Goal: Task Accomplishment & Management: Manage account settings

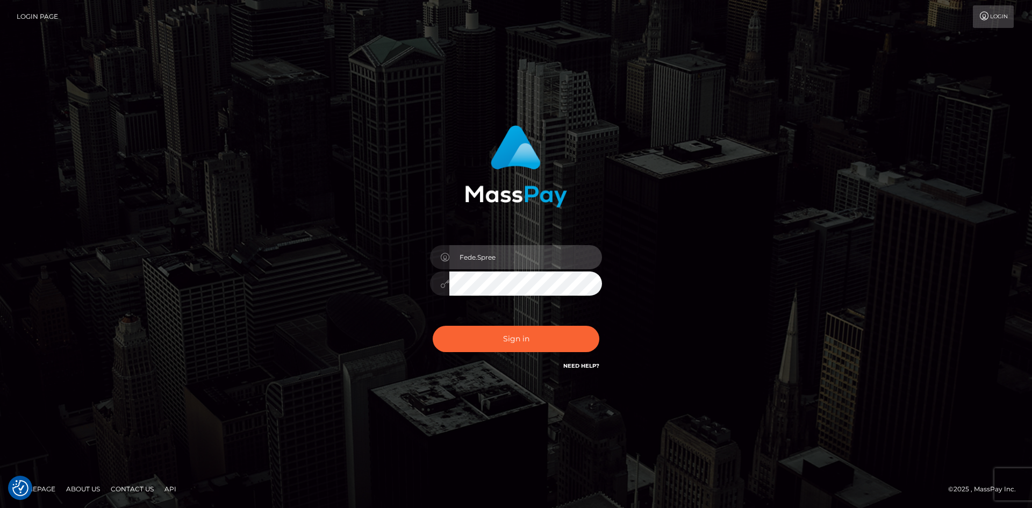
click at [533, 262] on input "Fede.Spree" at bounding box center [526, 257] width 153 height 24
type input "fede.luminary"
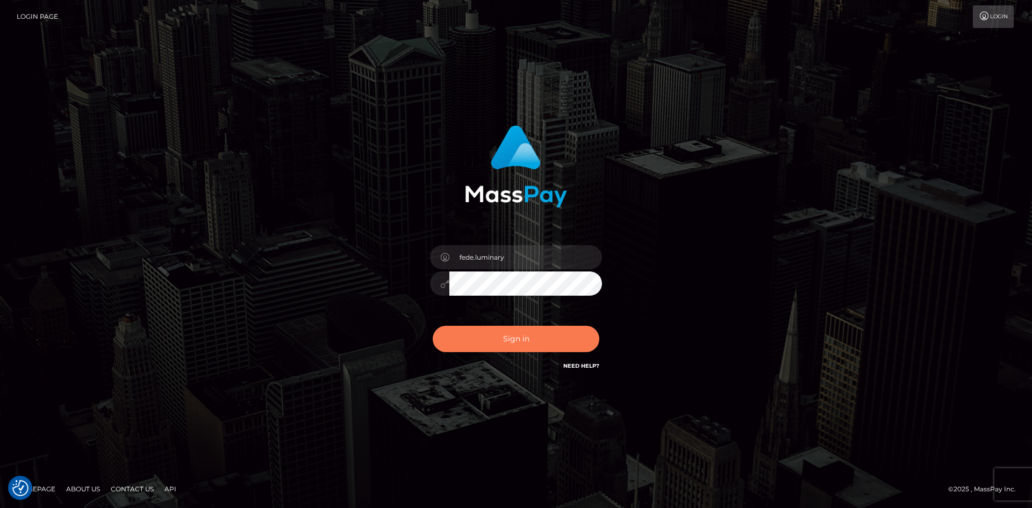
click at [545, 346] on button "Sign in" at bounding box center [516, 339] width 167 height 26
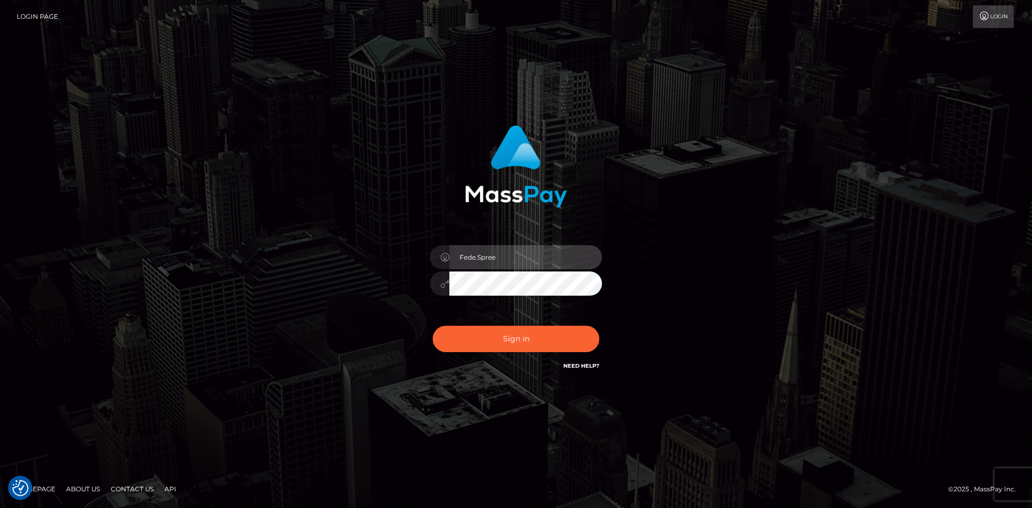
click at [533, 255] on input "Fede.Spree" at bounding box center [526, 257] width 153 height 24
type input "fede.luminary"
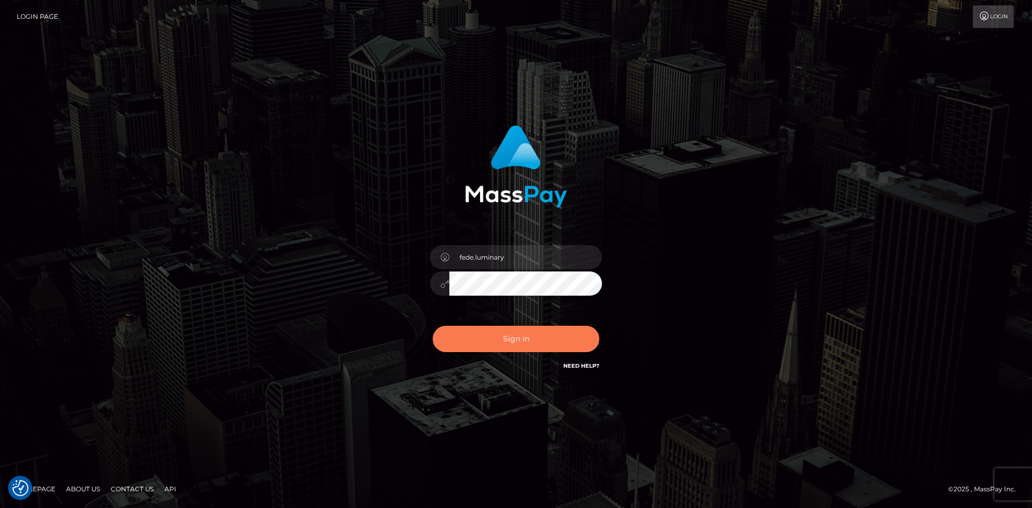
click at [554, 346] on button "Sign in" at bounding box center [516, 339] width 167 height 26
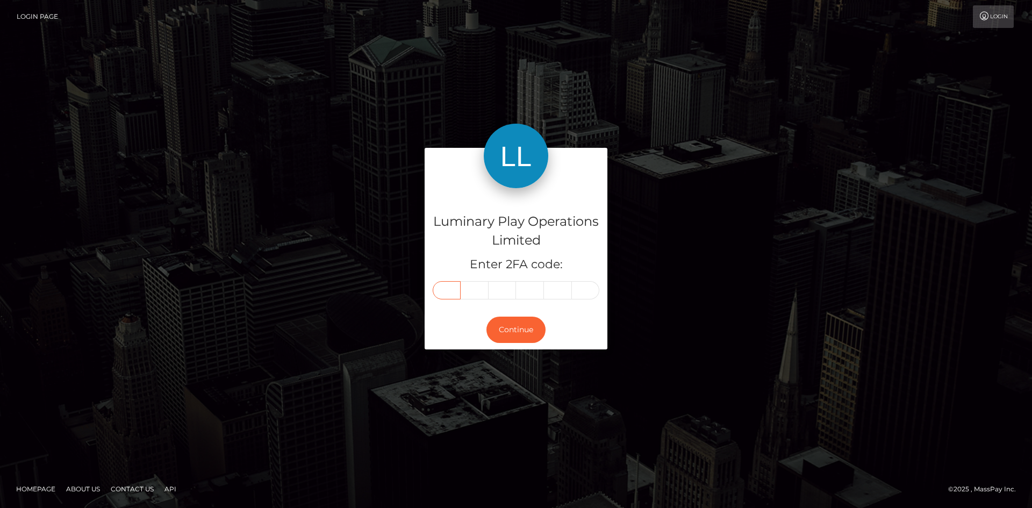
click at [445, 291] on input "text" at bounding box center [447, 290] width 28 height 18
type input "0"
type input "3"
type input "8"
type input "6"
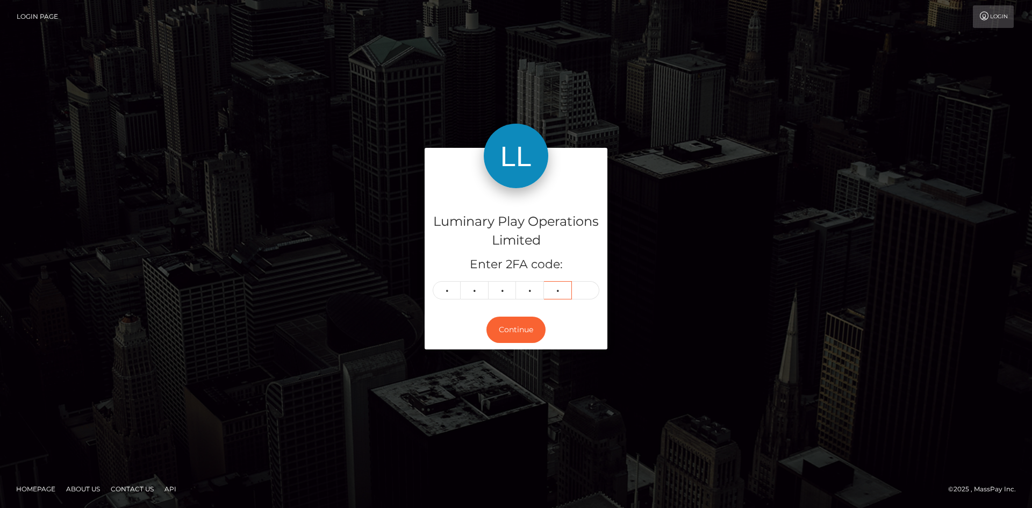
type input "1"
type input "3"
